Goal: Check status: Check status

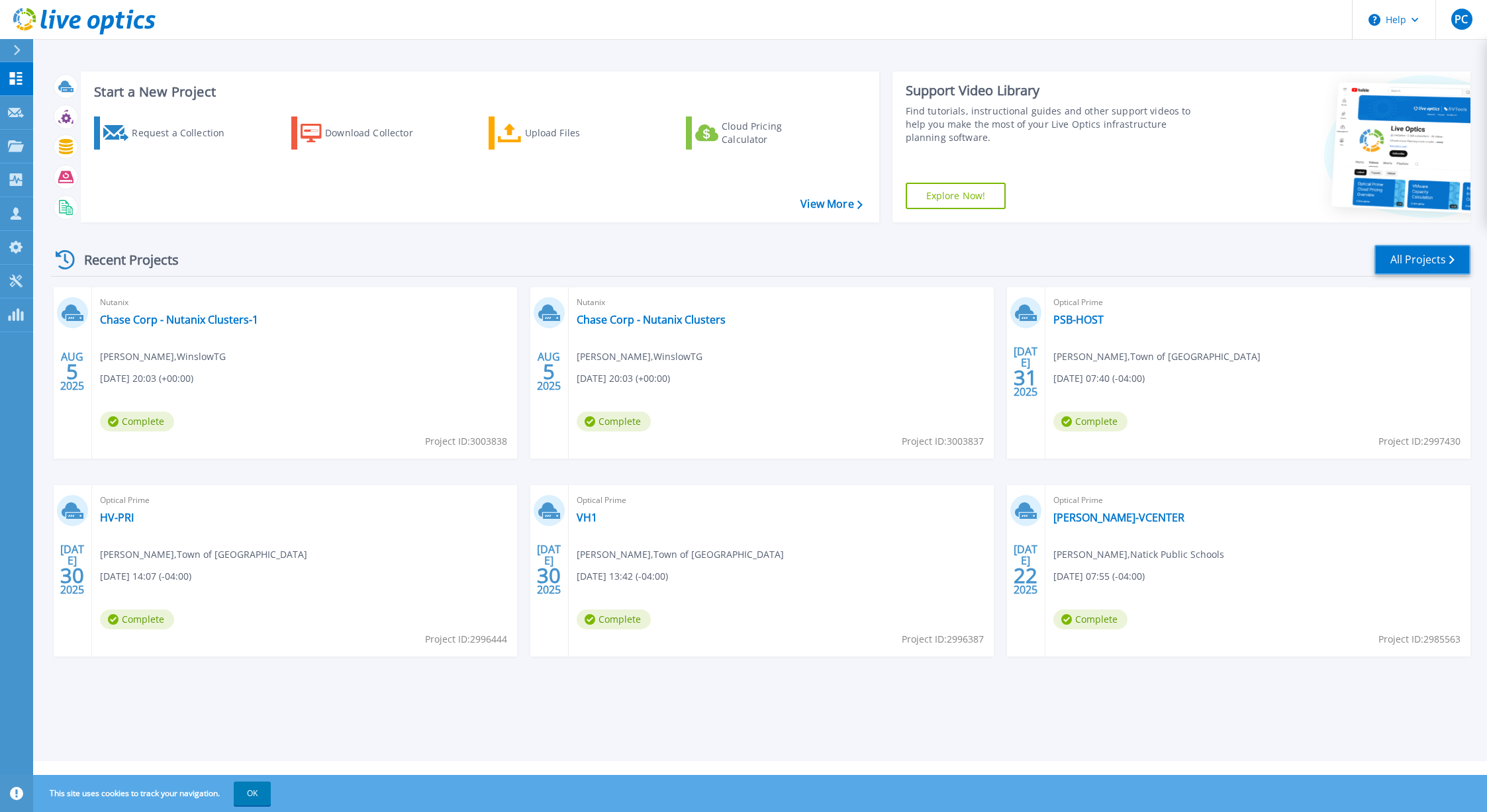
click at [1423, 260] on link "All Projects" at bounding box center [1423, 260] width 96 height 29
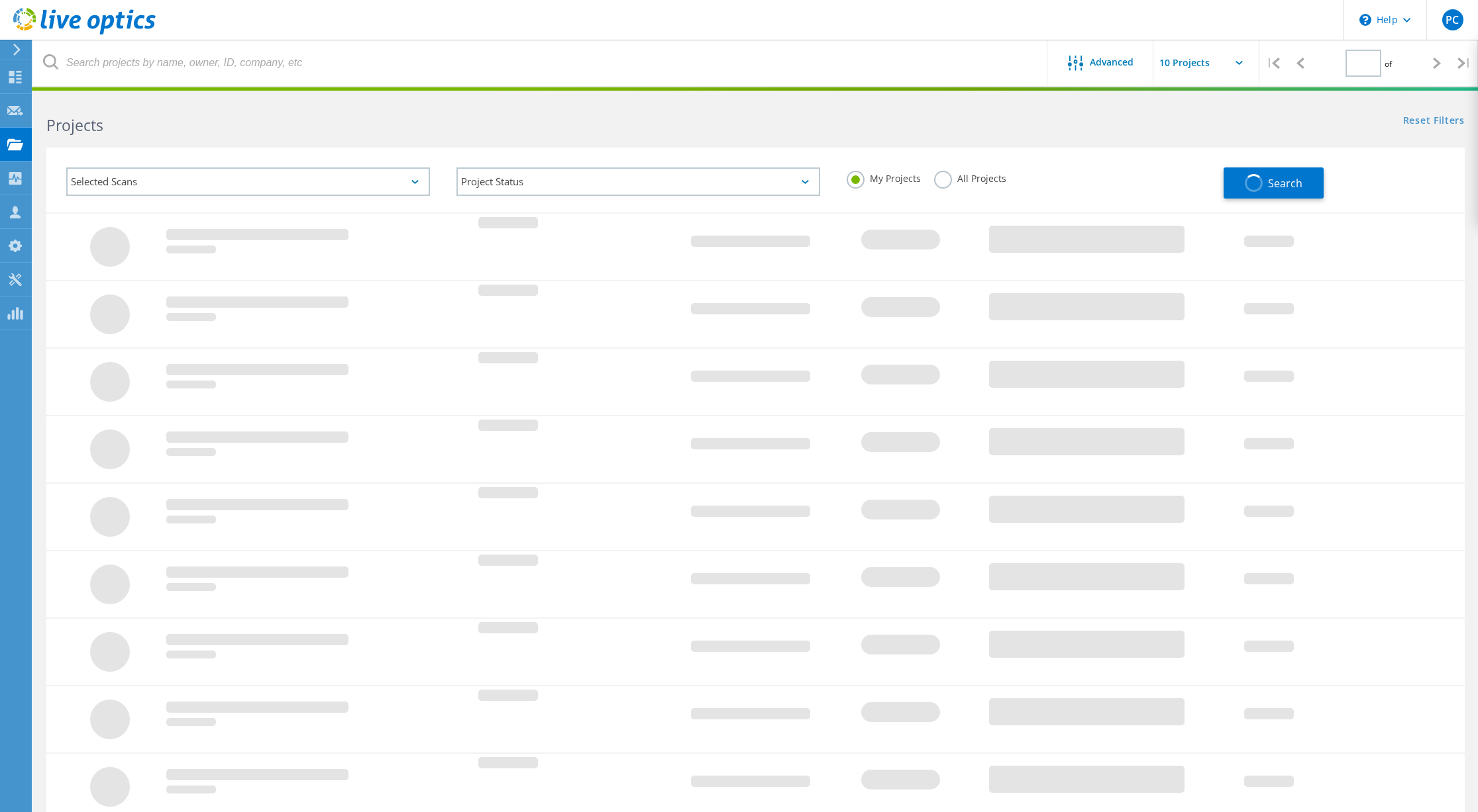
type input "1"
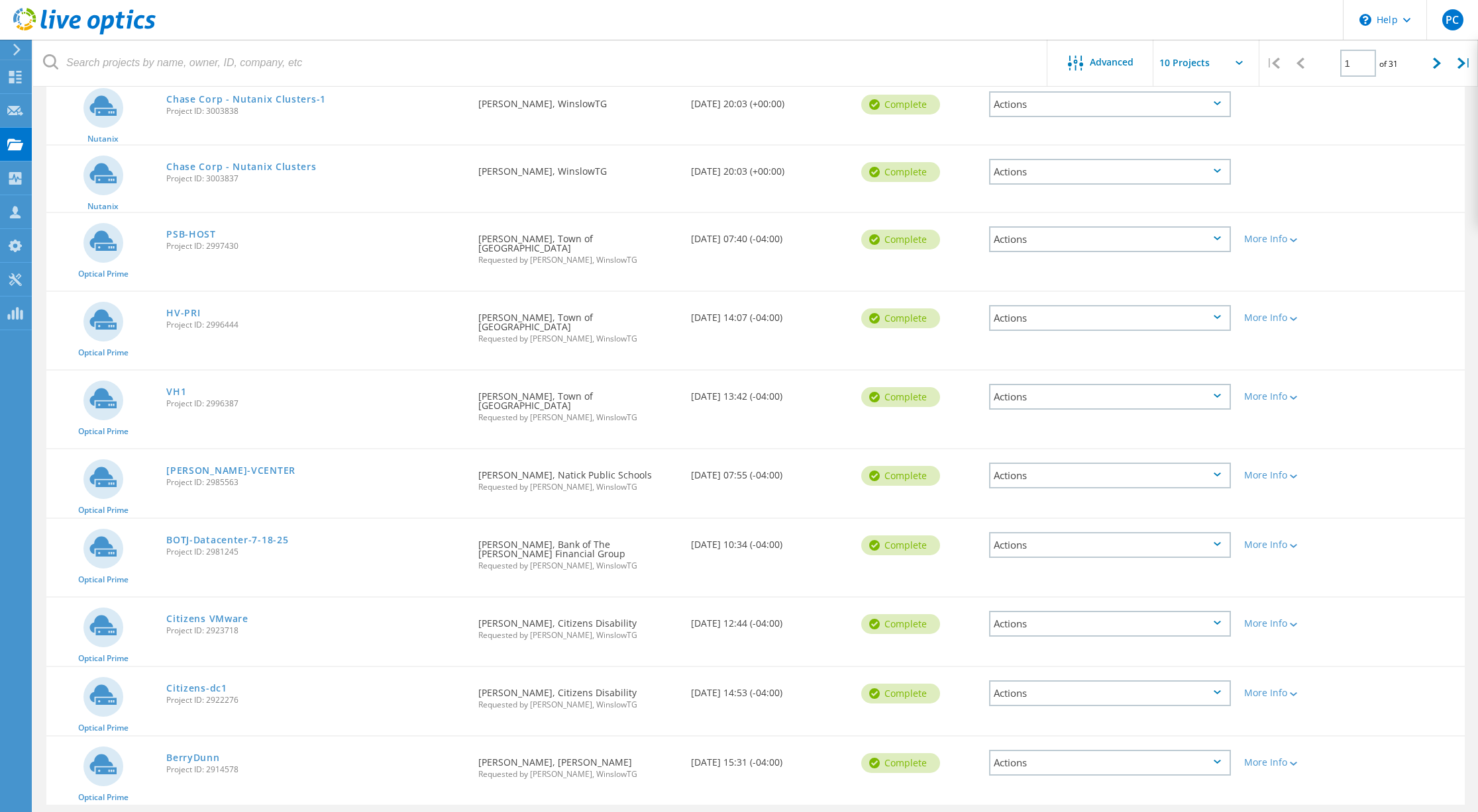
scroll to position [184, 0]
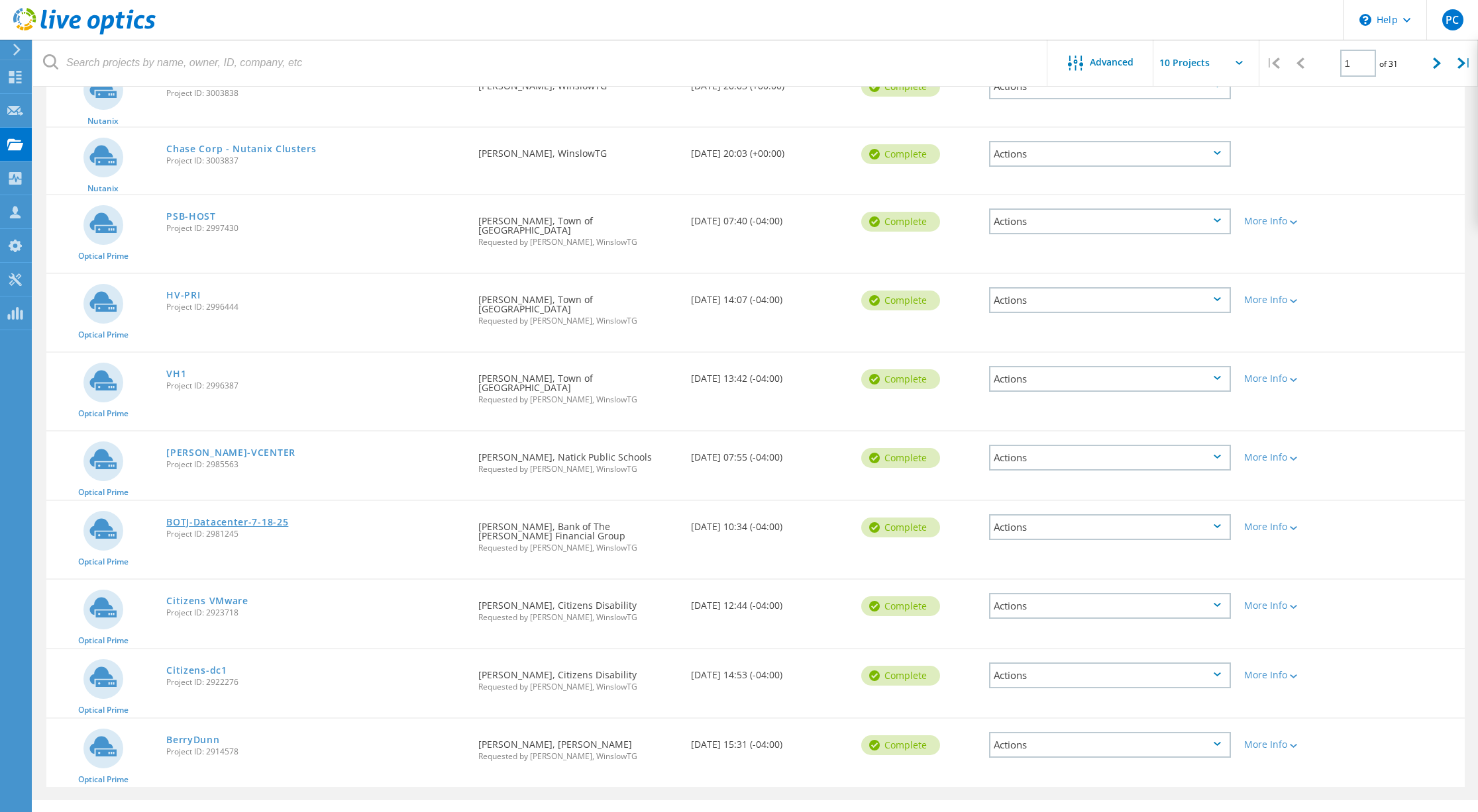
click at [202, 518] on link "BOTJ-Datacenter-7-18-25" at bounding box center [227, 523] width 122 height 9
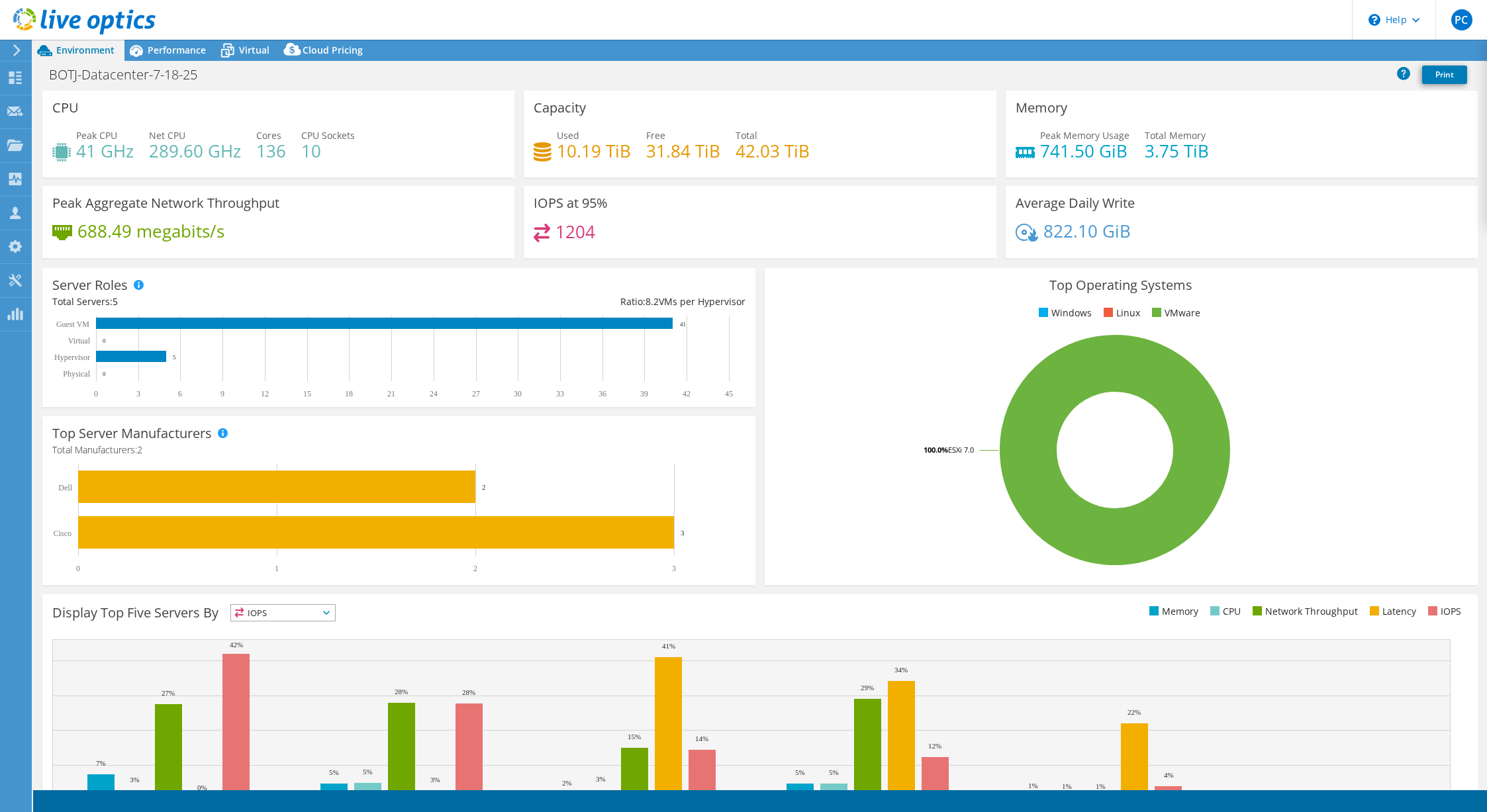
select select "USD"
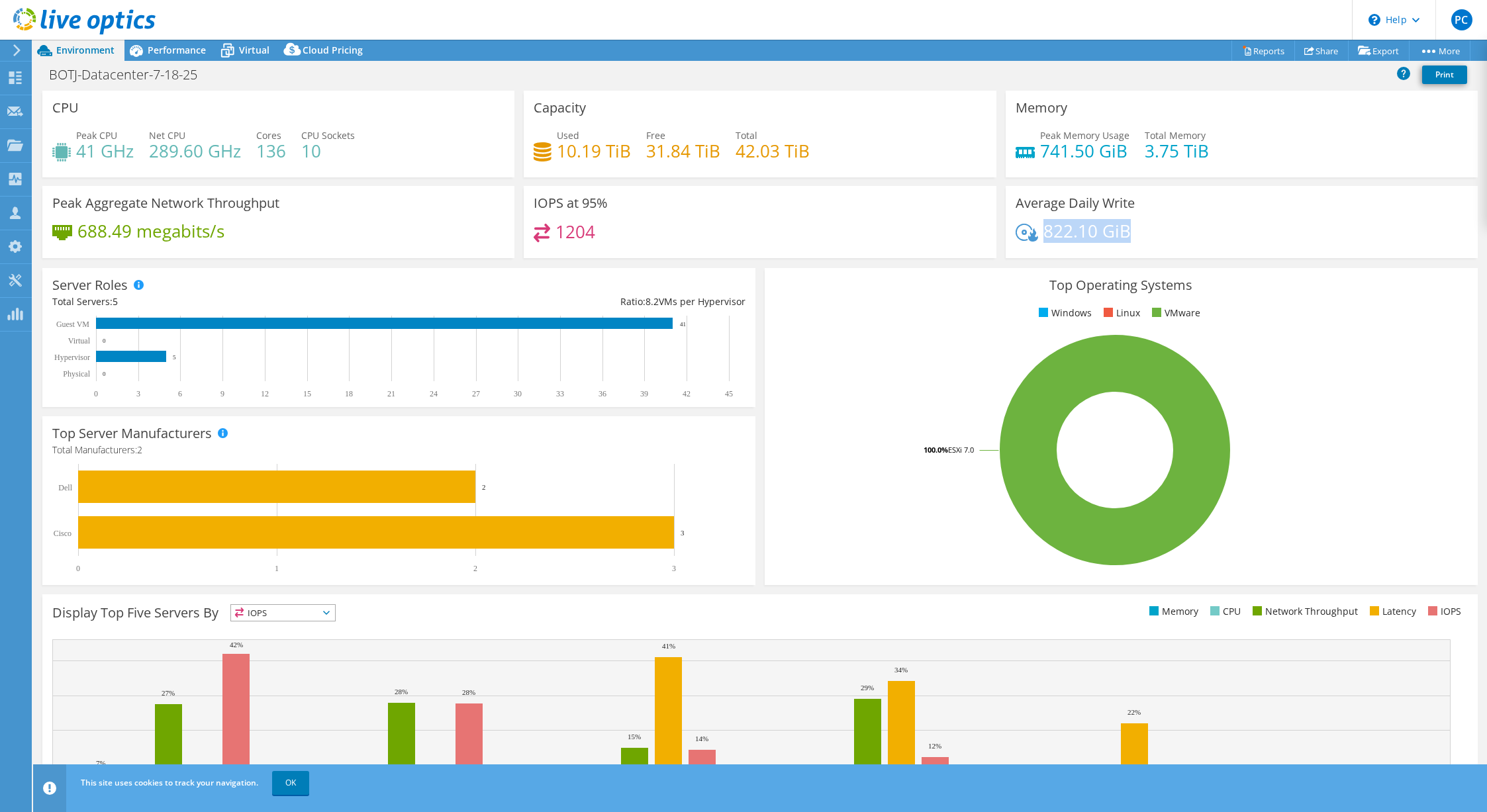
drag, startPoint x: 1039, startPoint y: 230, endPoint x: 1129, endPoint y: 227, distance: 90.0
click at [1129, 227] on div "822.10 GiB" at bounding box center [1242, 238] width 452 height 28
copy h4 "822.10 GiB"
